Goal: Transaction & Acquisition: Obtain resource

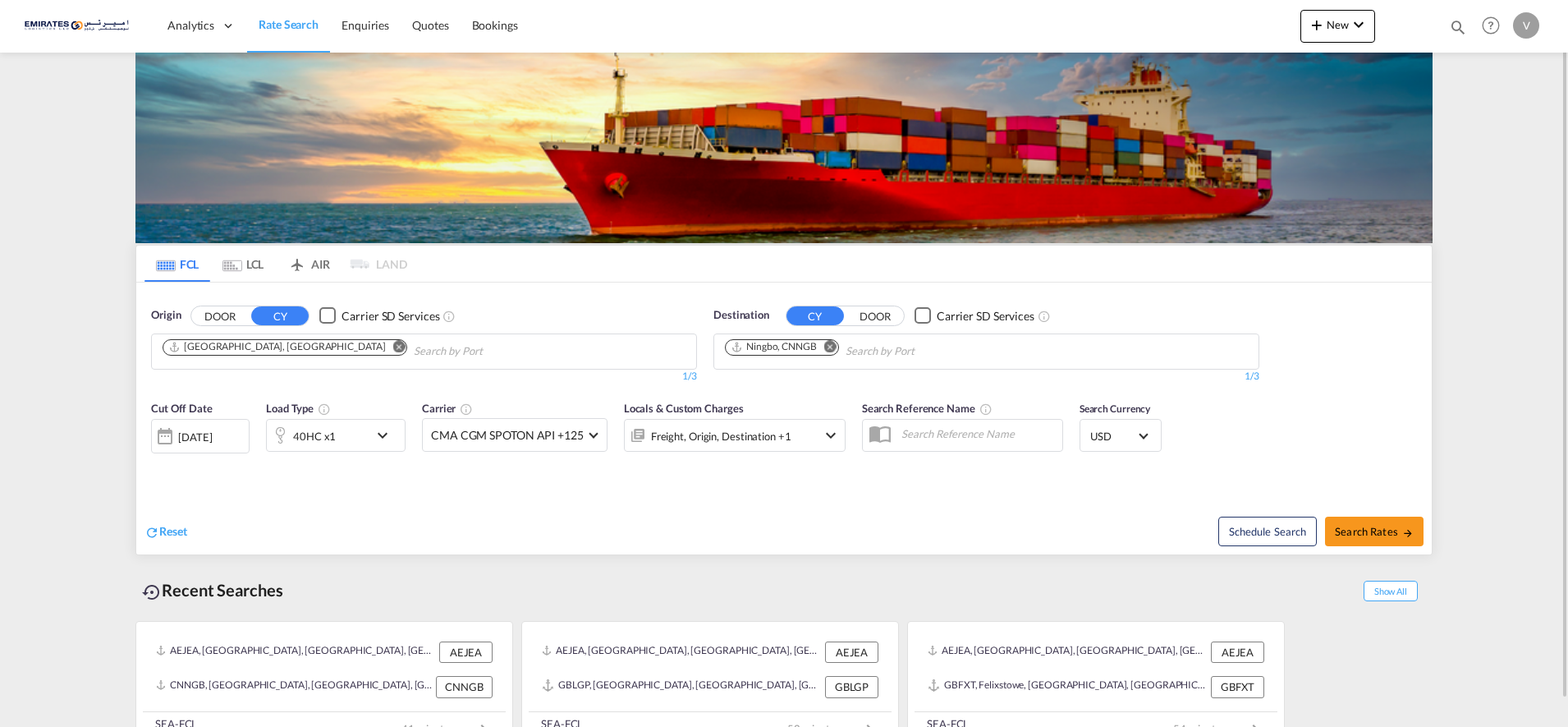
click at [832, 348] on md-icon "Remove" at bounding box center [830, 345] width 13 height 13
click at [764, 351] on body "Analytics Dashboard Rate Search Enquiries Quotes Bookings" at bounding box center [784, 363] width 1568 height 727
type input "ambarli"
click at [777, 387] on div "Ambarli [GEOGRAPHIC_DATA] TRAMB" at bounding box center [853, 389] width 312 height 49
click at [381, 434] on md-icon "icon-chevron-down" at bounding box center [386, 435] width 28 height 20
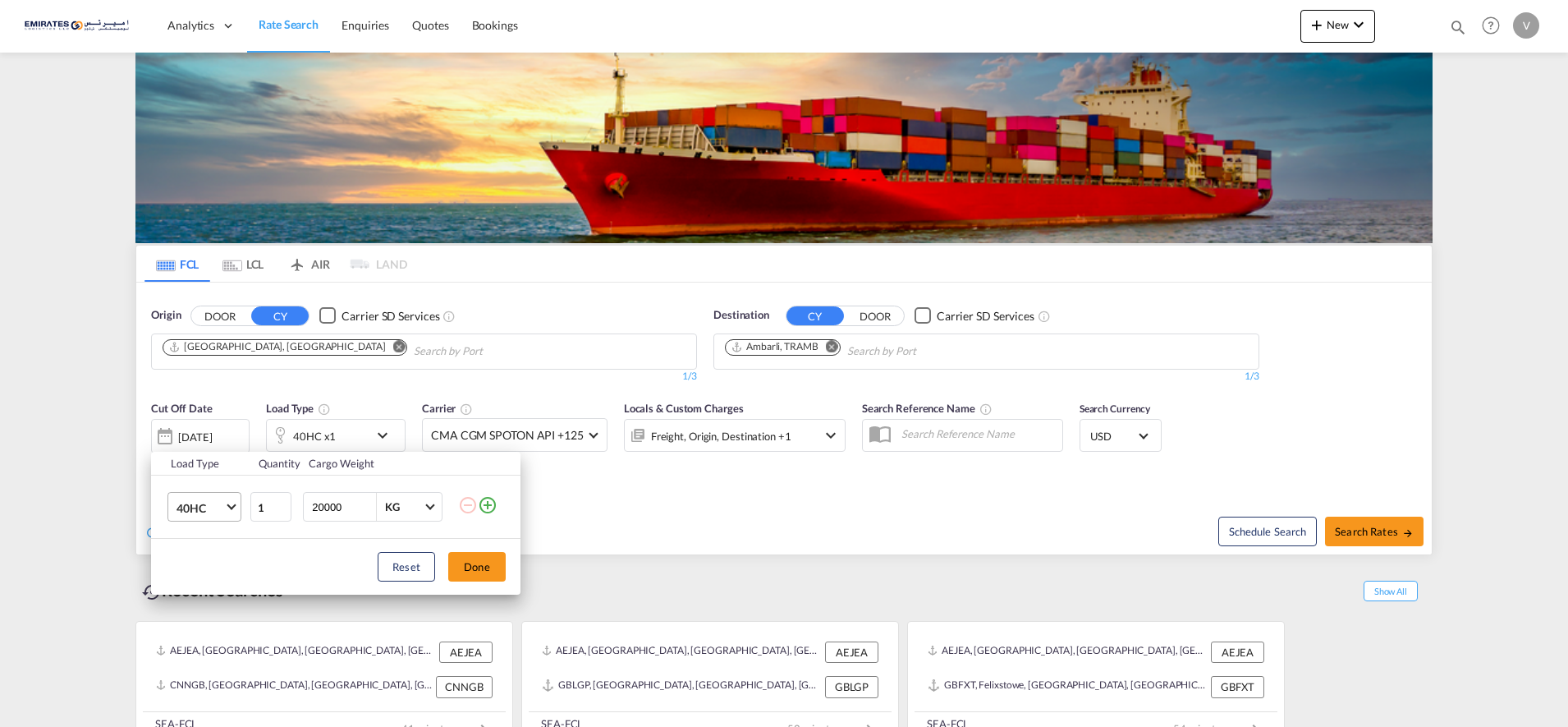
click at [222, 505] on span "40HC" at bounding box center [200, 507] width 48 height 17
click at [197, 425] on div "20GP" at bounding box center [190, 428] width 28 height 17
click at [483, 568] on button "Done" at bounding box center [476, 566] width 58 height 29
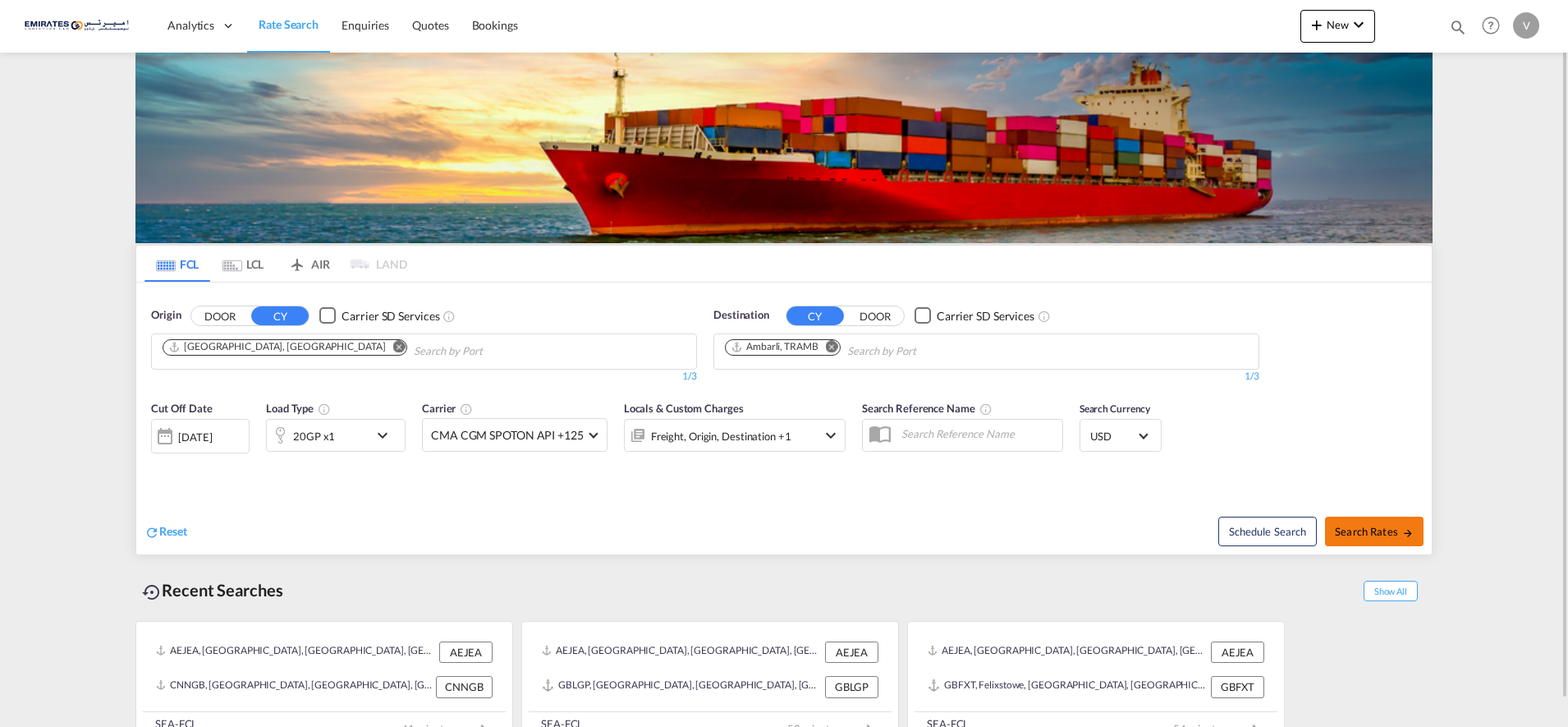
click at [1374, 528] on span "Search Rates" at bounding box center [1374, 531] width 79 height 13
type input "AEJEA to TRAMB / [DATE]"
